Goal: Task Accomplishment & Management: Use online tool/utility

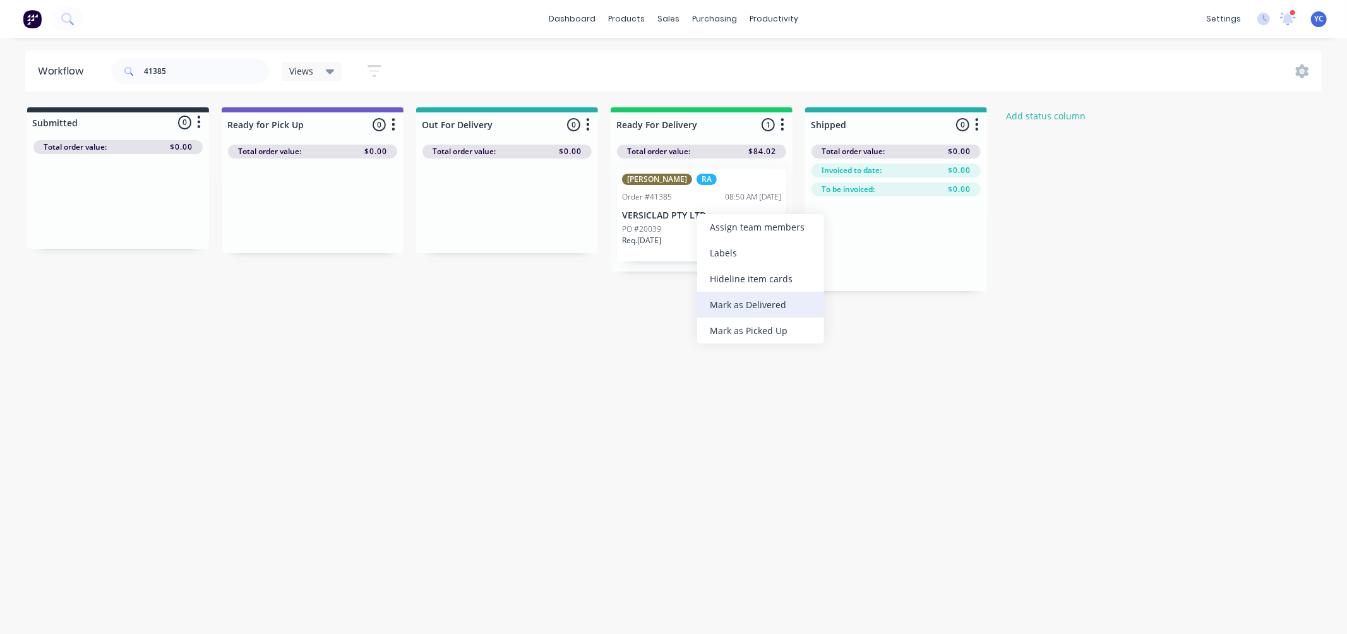
click at [766, 301] on div "Mark as Delivered" at bounding box center [760, 305] width 127 height 26
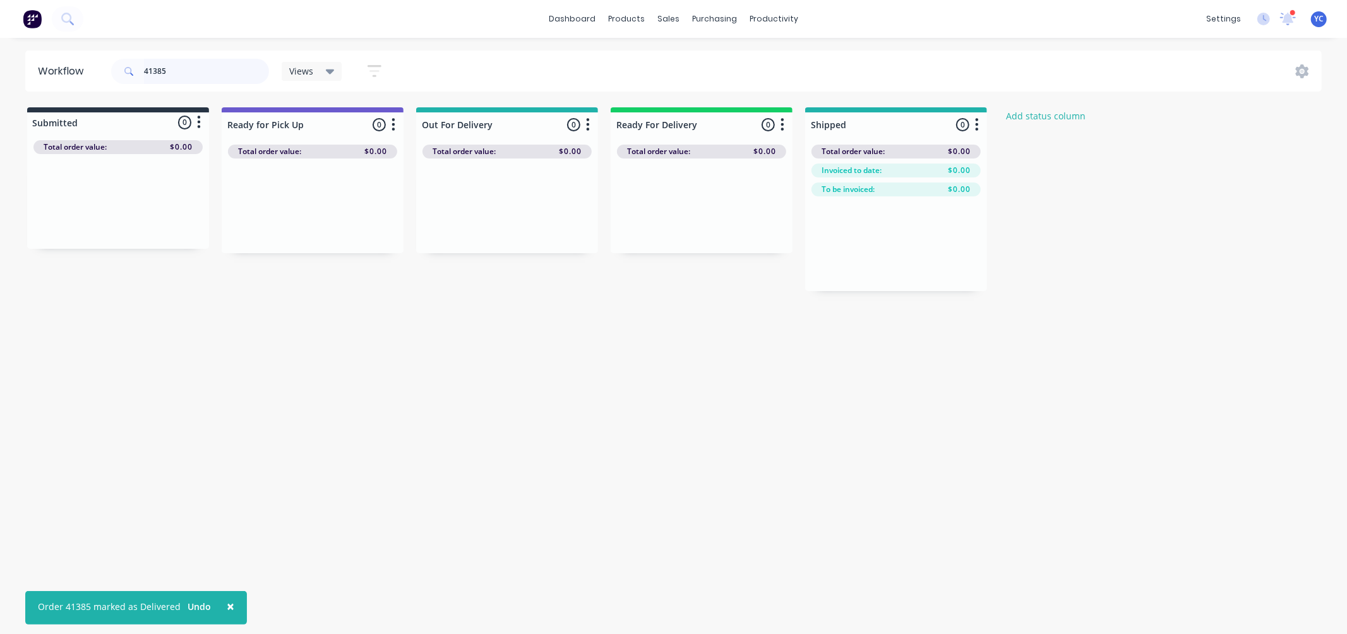
click at [186, 66] on input "41385" at bounding box center [206, 71] width 125 height 25
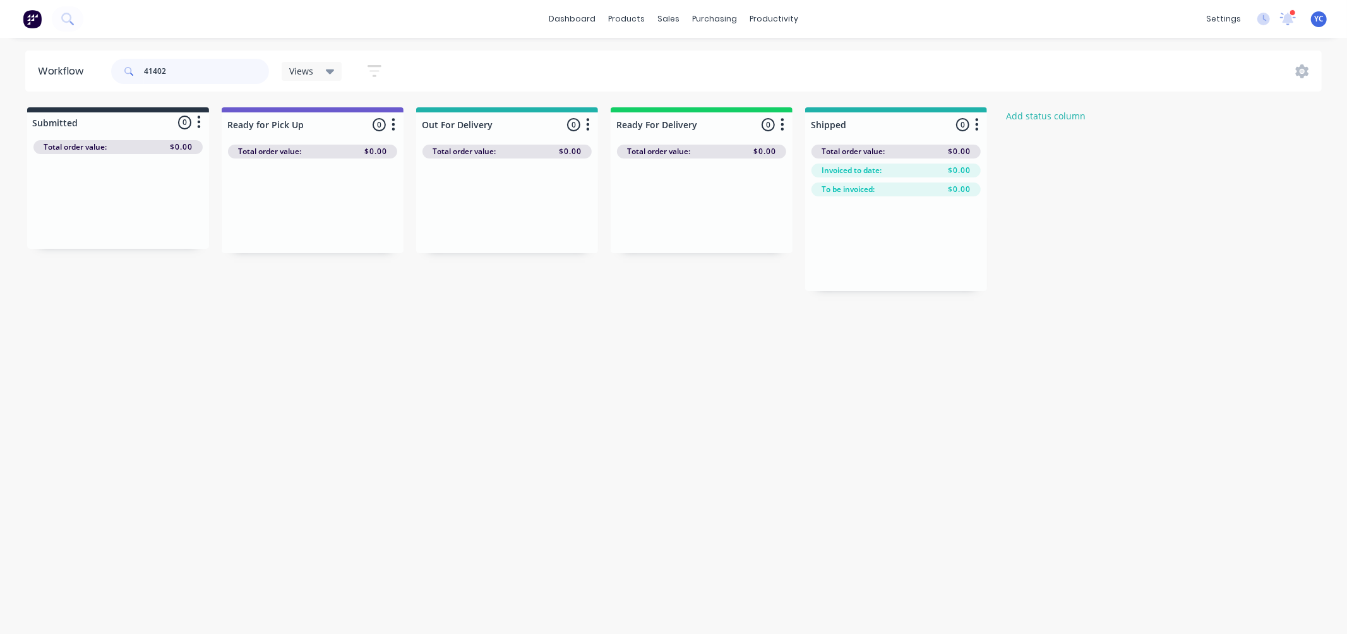
type input "41402"
click at [748, 297] on div "Mark as Delivered" at bounding box center [730, 301] width 127 height 26
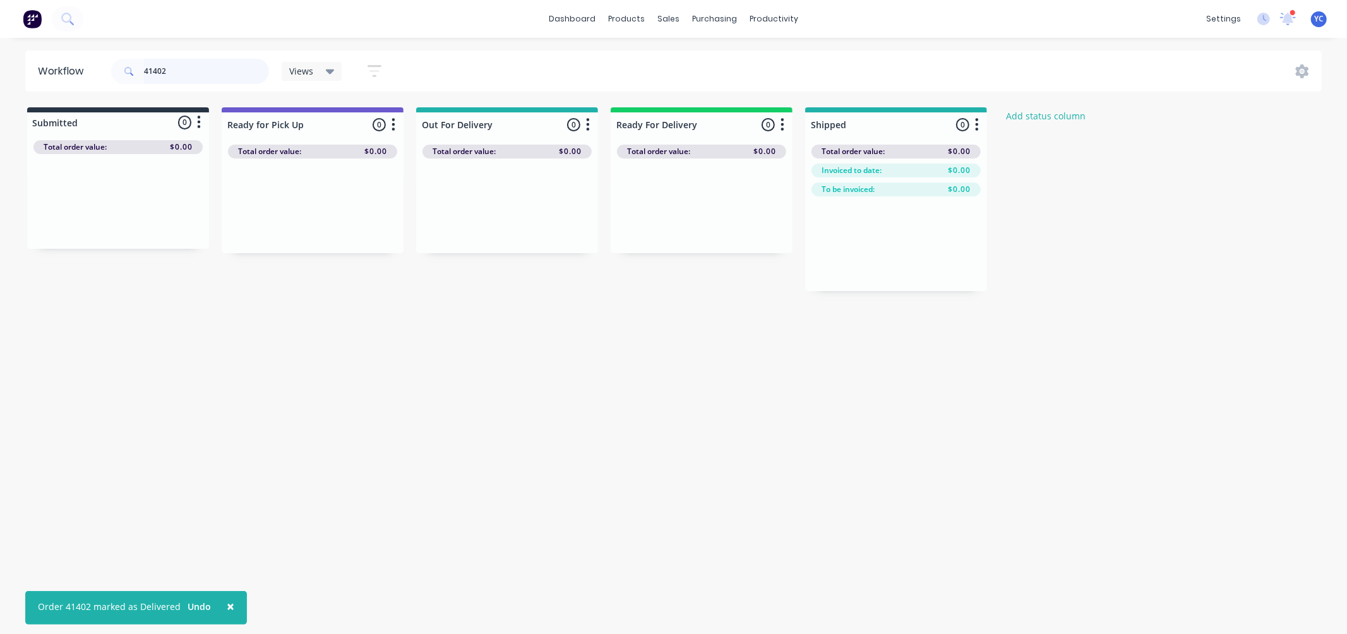
click at [197, 71] on input "41402" at bounding box center [206, 71] width 125 height 25
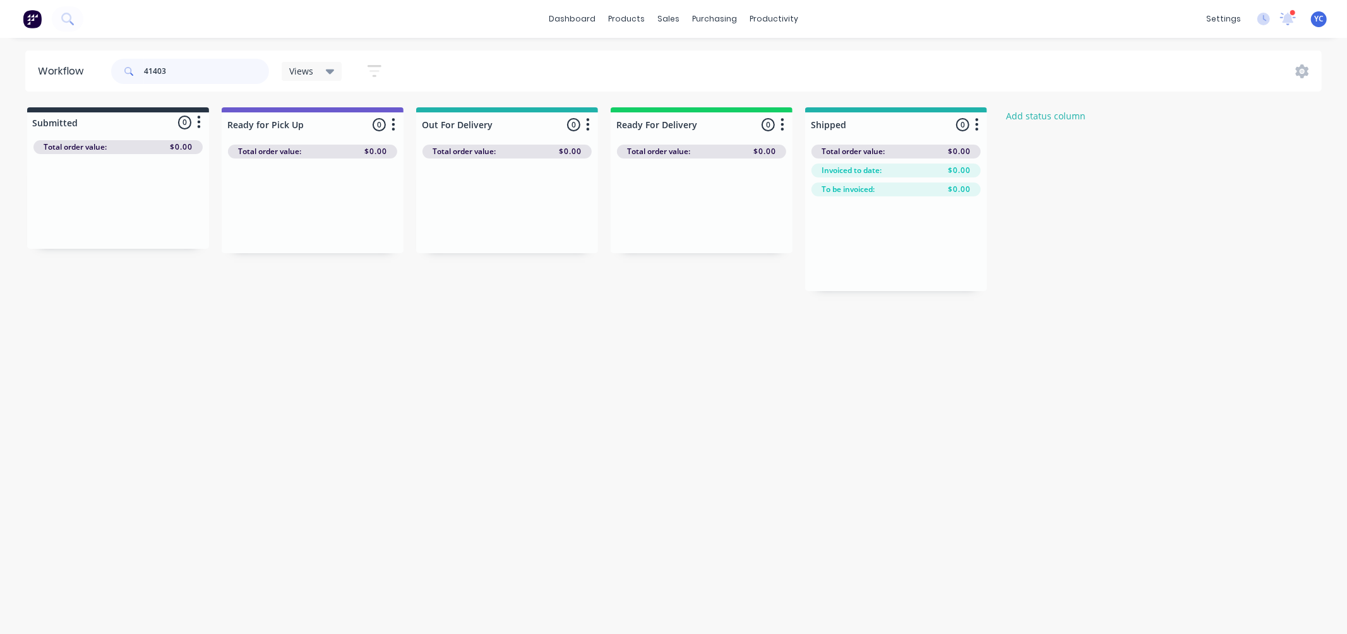
type input "41403"
click at [738, 310] on div "Mark as Delivered" at bounding box center [726, 310] width 127 height 26
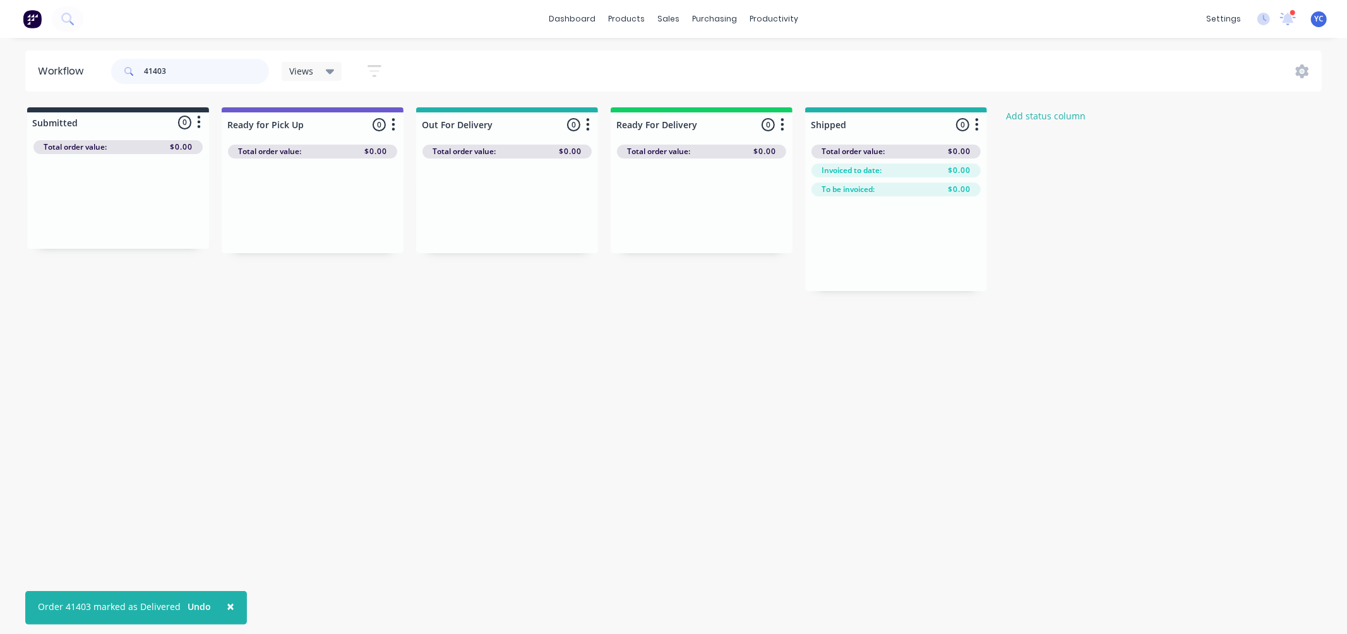
click at [225, 68] on input "41403" at bounding box center [206, 71] width 125 height 25
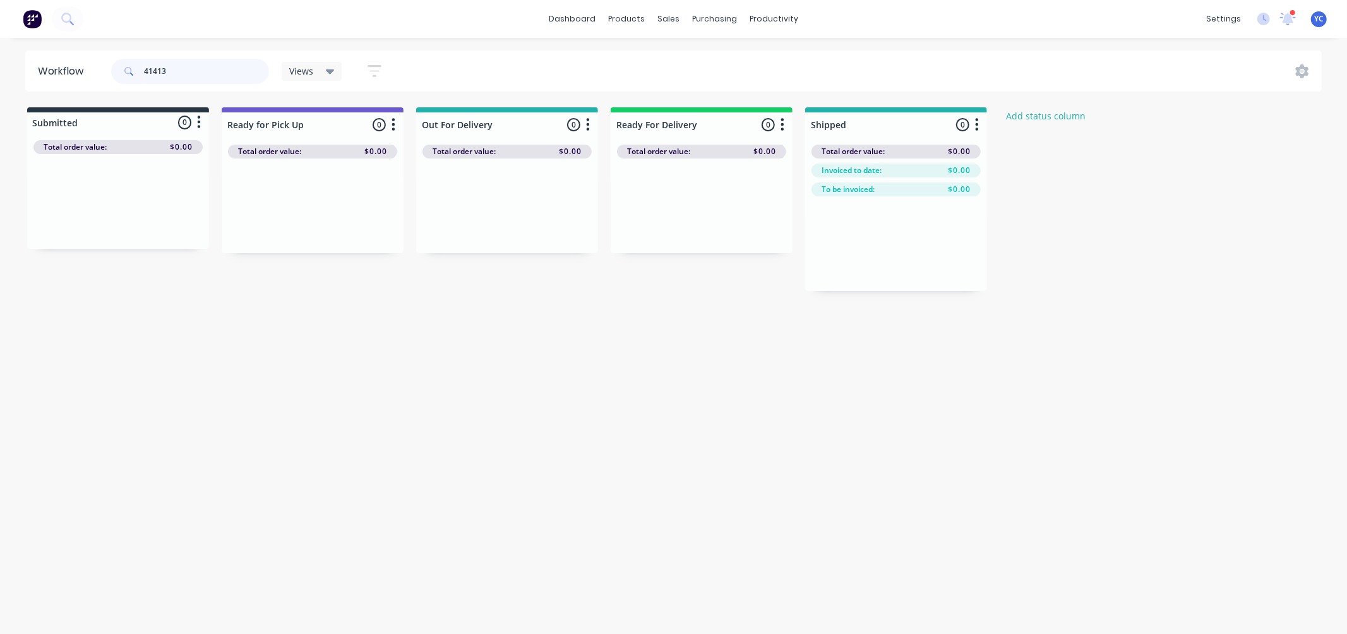
type input "41413"
click at [769, 323] on div "Mark as Delivered" at bounding box center [762, 324] width 127 height 26
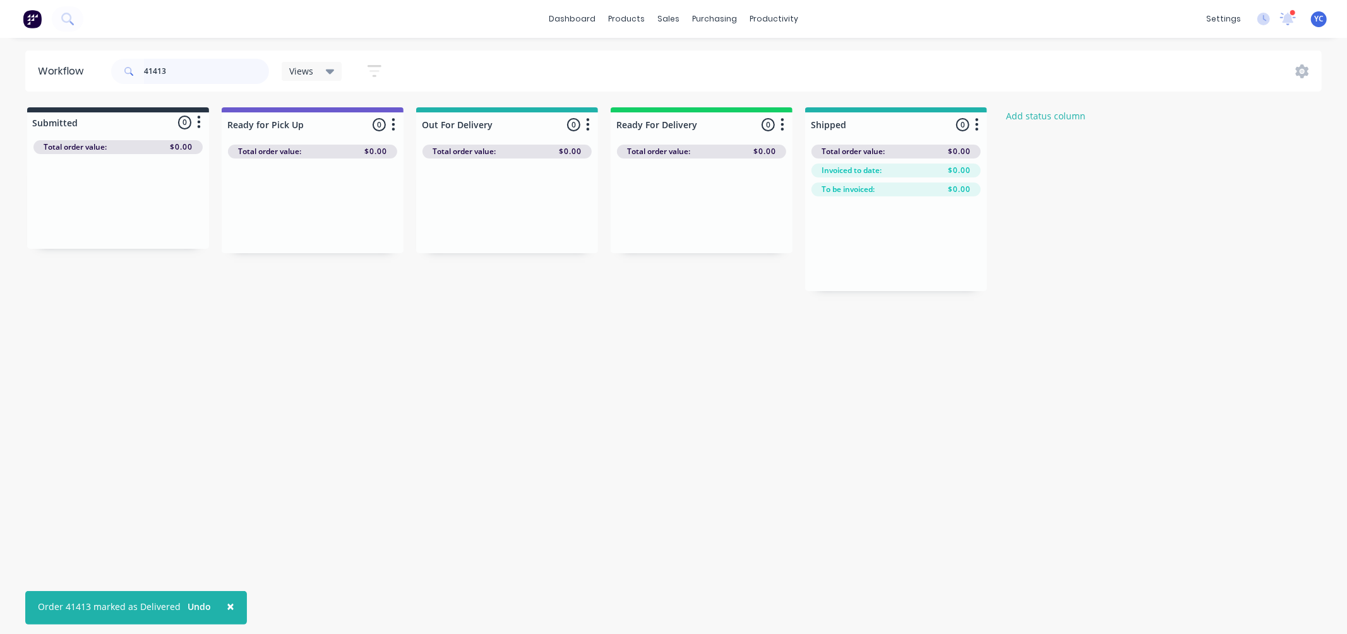
click at [209, 71] on input "41413" at bounding box center [206, 71] width 125 height 25
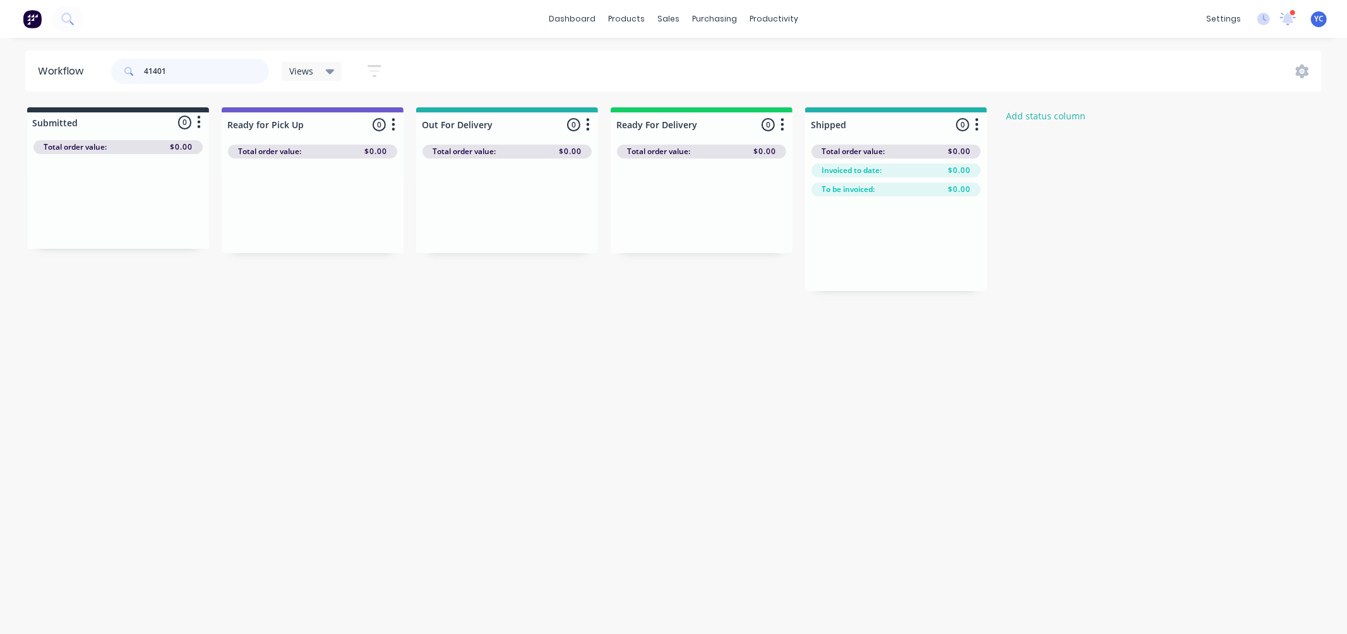
type input "41401"
click at [738, 303] on div "Mark as Delivered" at bounding box center [736, 303] width 127 height 26
